Goal: Check status: Check status

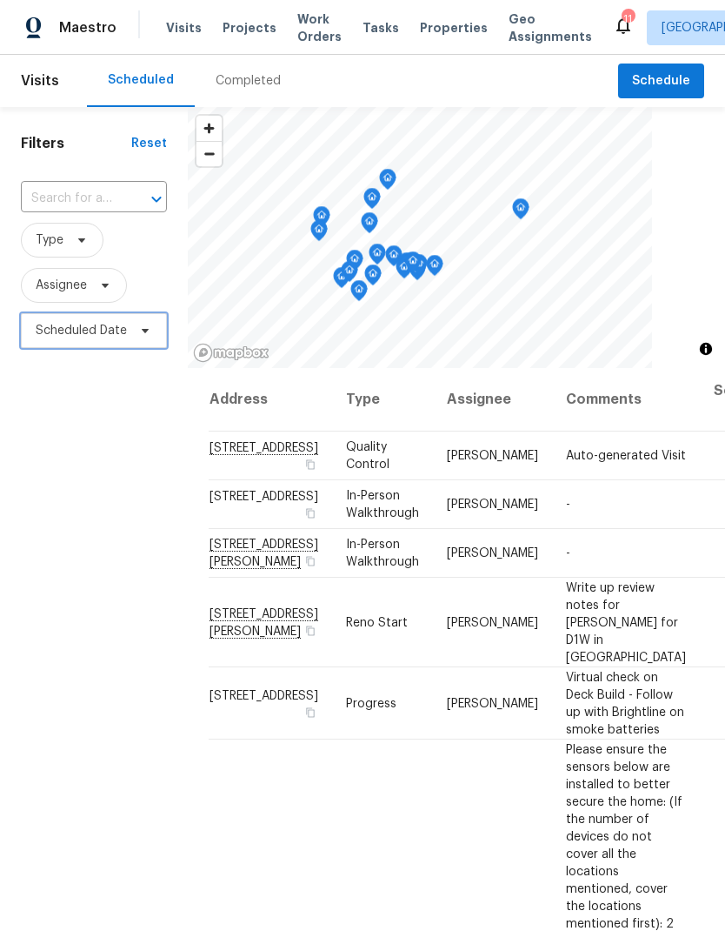
click at [139, 337] on icon at bounding box center [145, 331] width 14 height 14
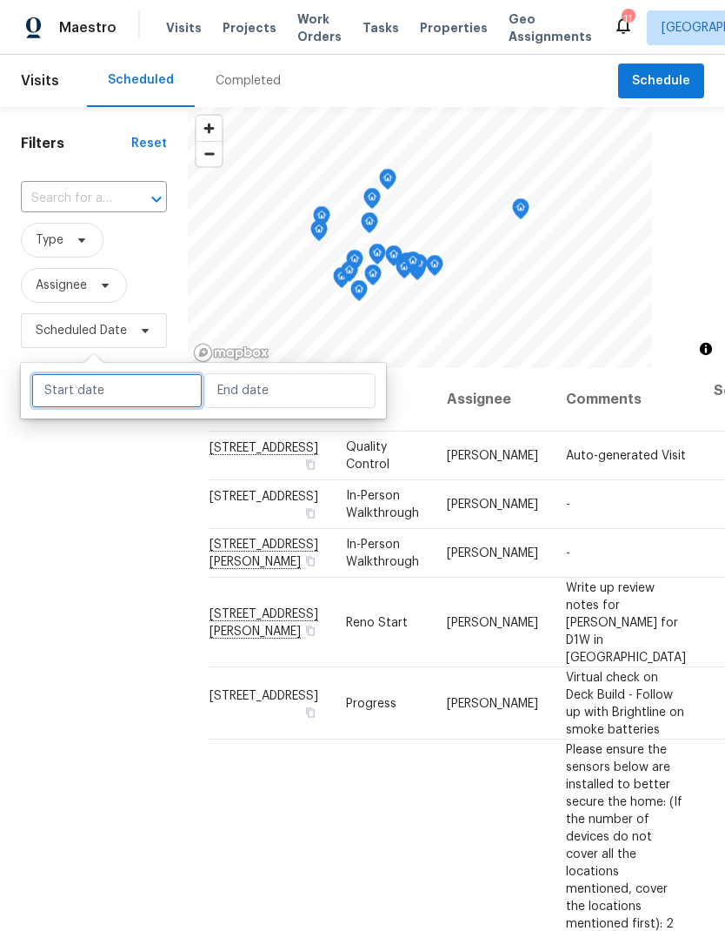
click at [127, 377] on input "text" at bounding box center [116, 390] width 171 height 35
select select "9"
select select "2025"
select select "10"
select select "2025"
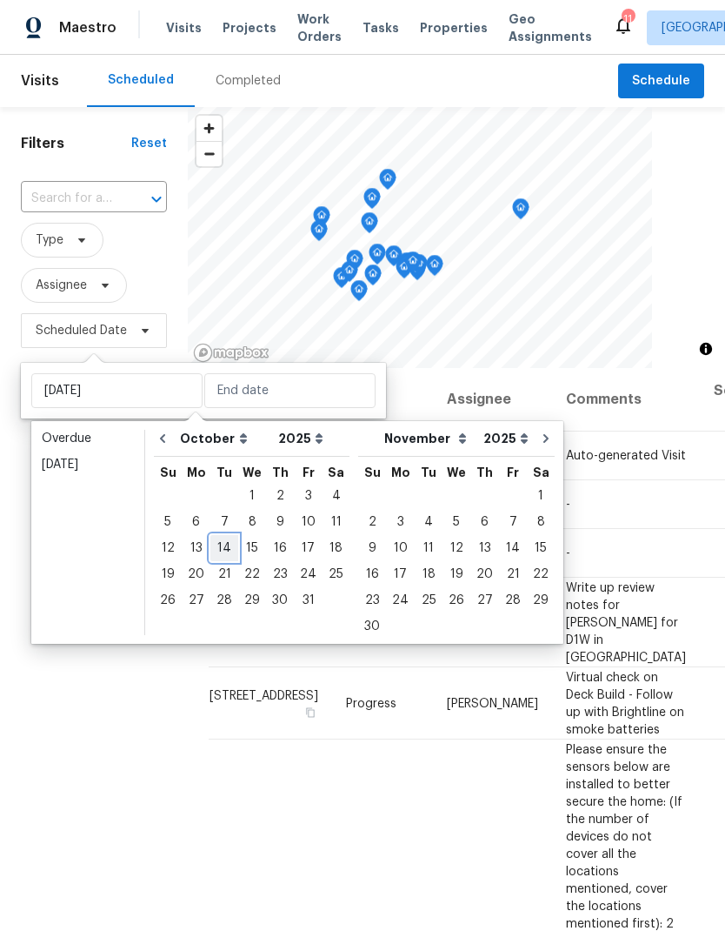
click at [227, 546] on div "14" at bounding box center [224, 548] width 28 height 24
type input "[DATE]"
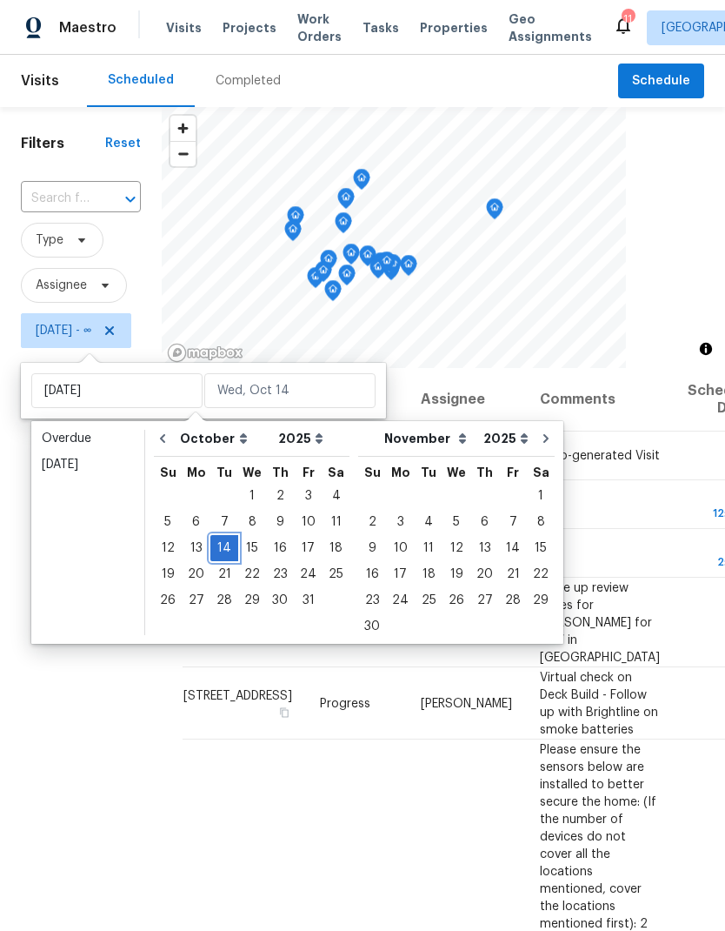
click at [223, 548] on div "14" at bounding box center [224, 548] width 28 height 24
type input "[DATE]"
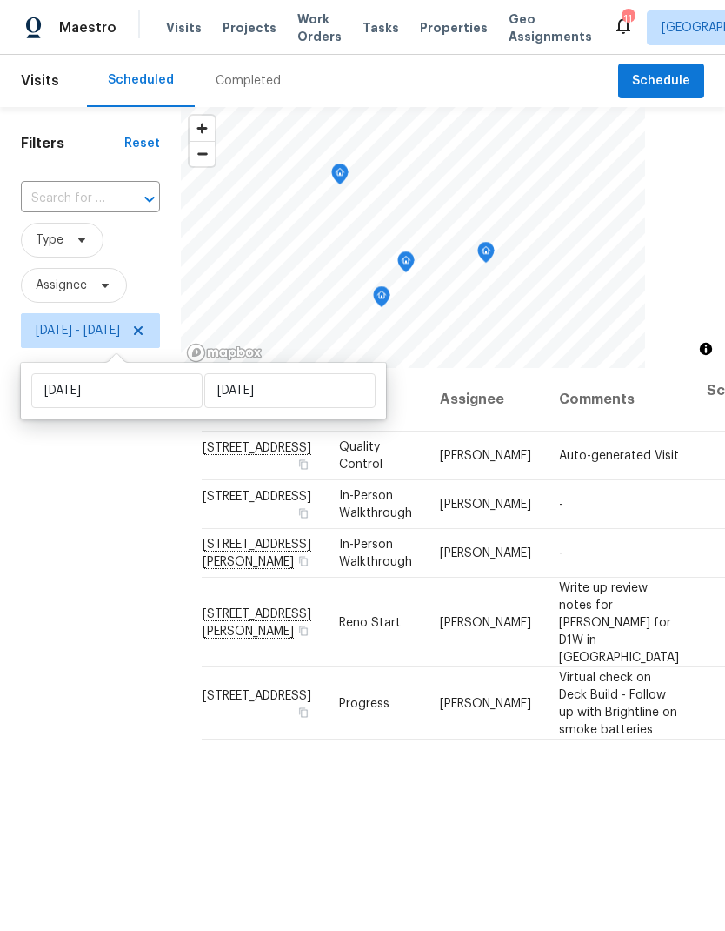
click at [94, 569] on div "Filters Reset ​ Type Assignee [DATE] - [DATE]" at bounding box center [90, 609] width 181 height 1005
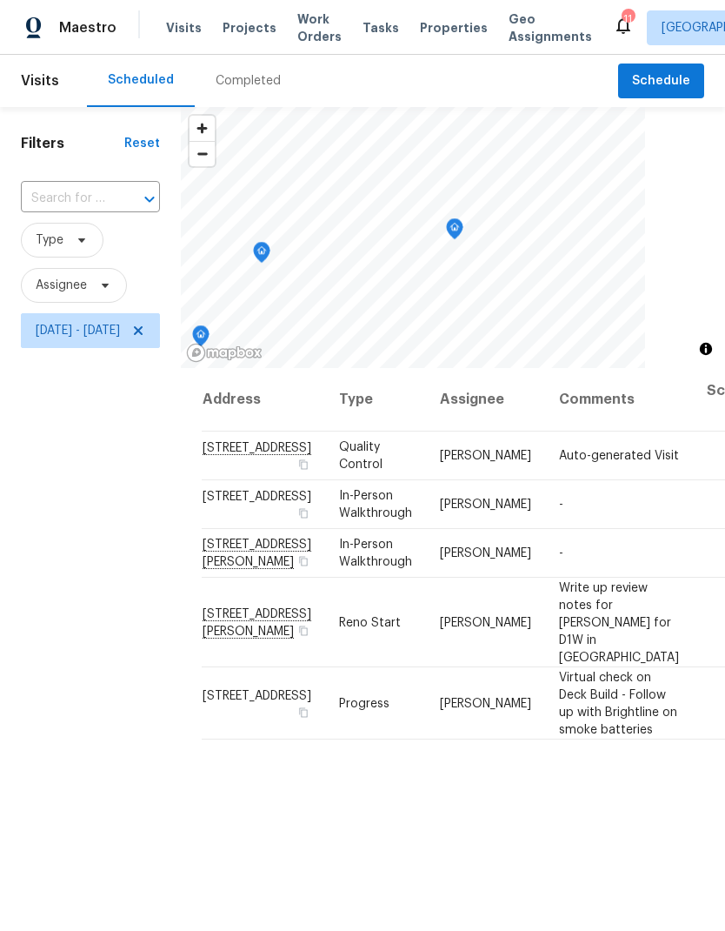
click at [463, 225] on icon "Map marker" at bounding box center [455, 229] width 16 height 20
